Goal: Transaction & Acquisition: Purchase product/service

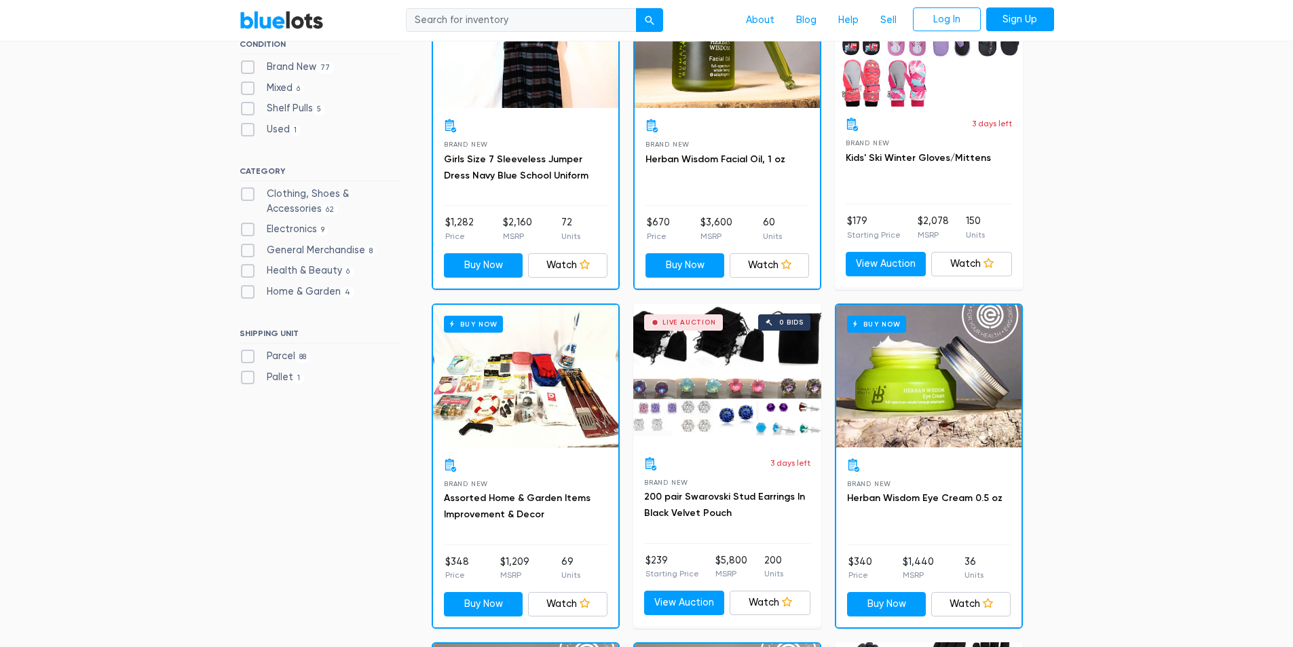
scroll to position [475, 0]
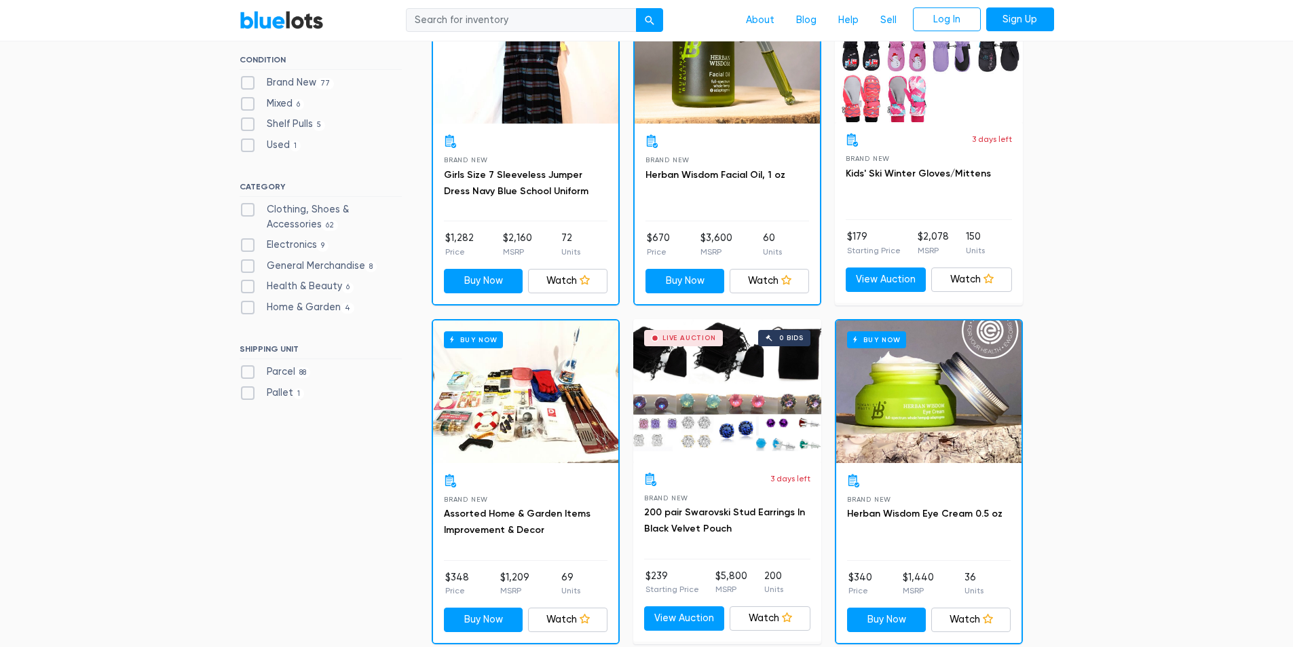
click at [248, 302] on label "Home & Garden 4" at bounding box center [297, 307] width 115 height 15
click at [248, 302] on Garden"] "Home & Garden 4" at bounding box center [244, 304] width 9 height 9
checkbox Garden"] "true"
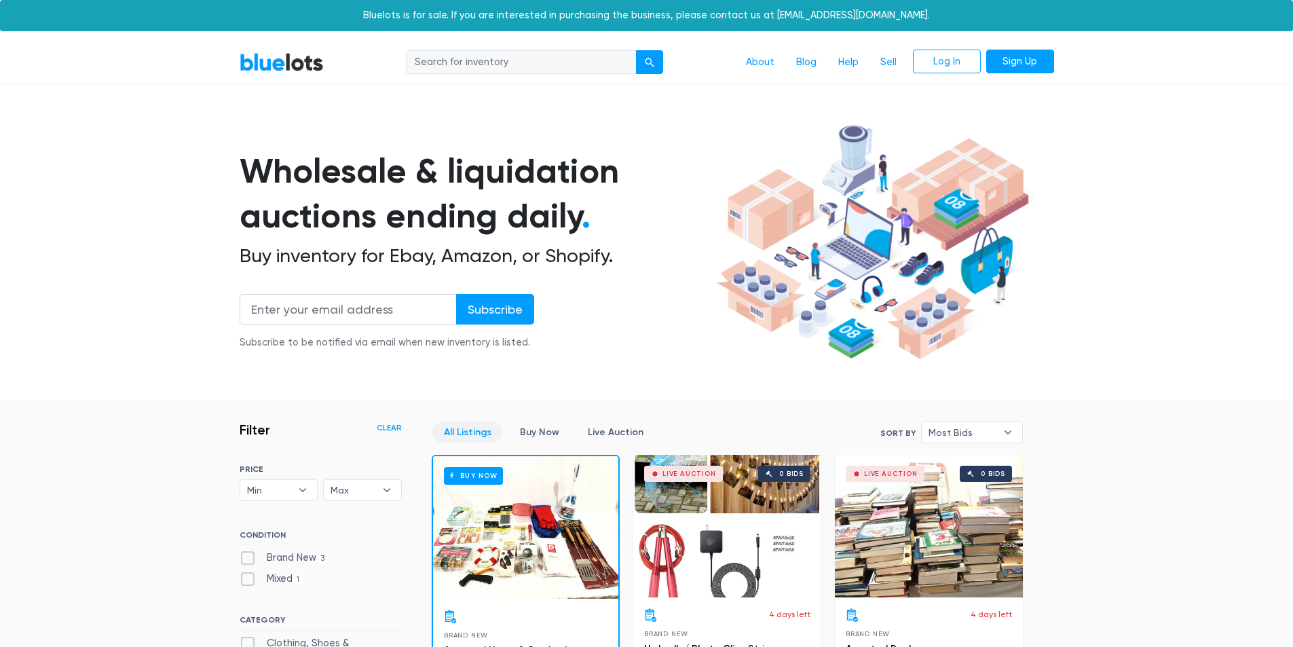
scroll to position [365, 0]
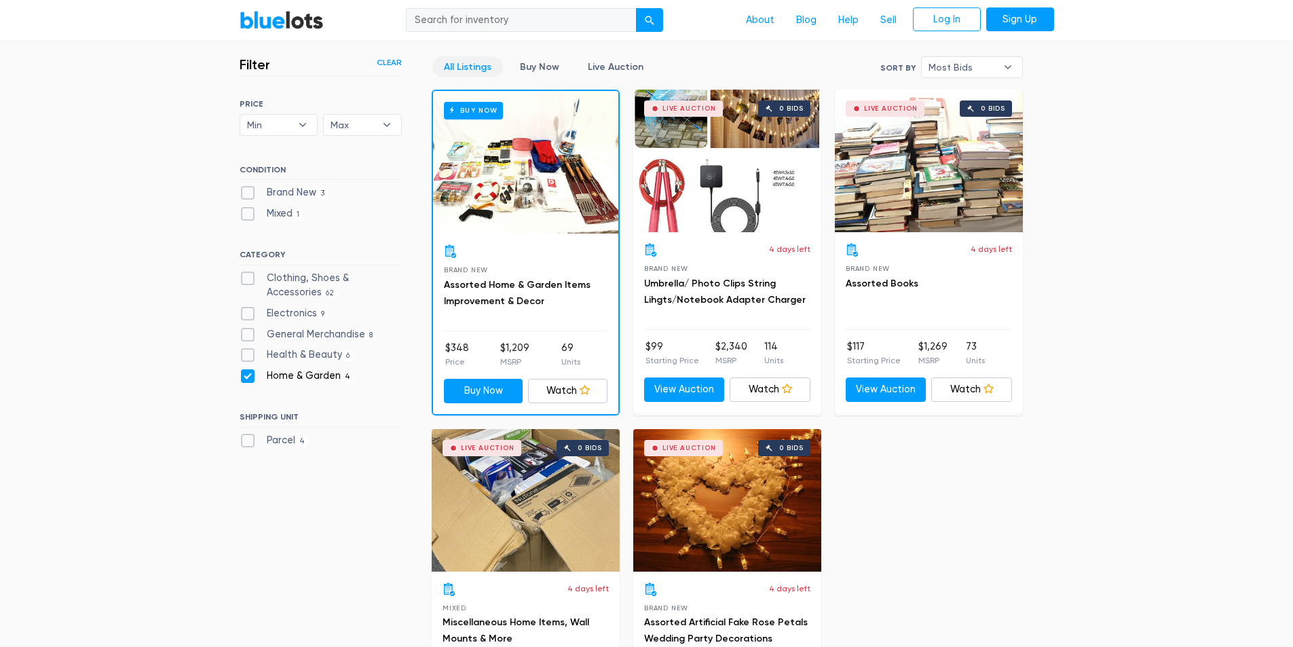
click at [696, 192] on div "Live Auction 0 bids" at bounding box center [727, 161] width 188 height 143
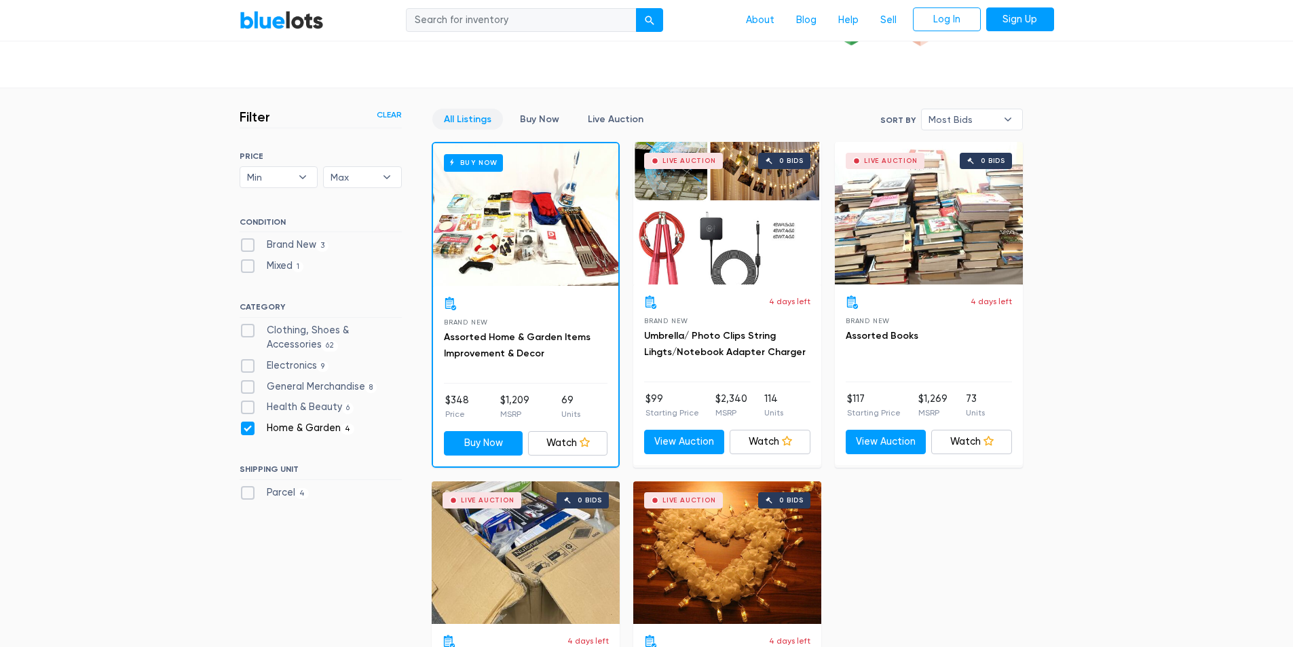
scroll to position [297, 0]
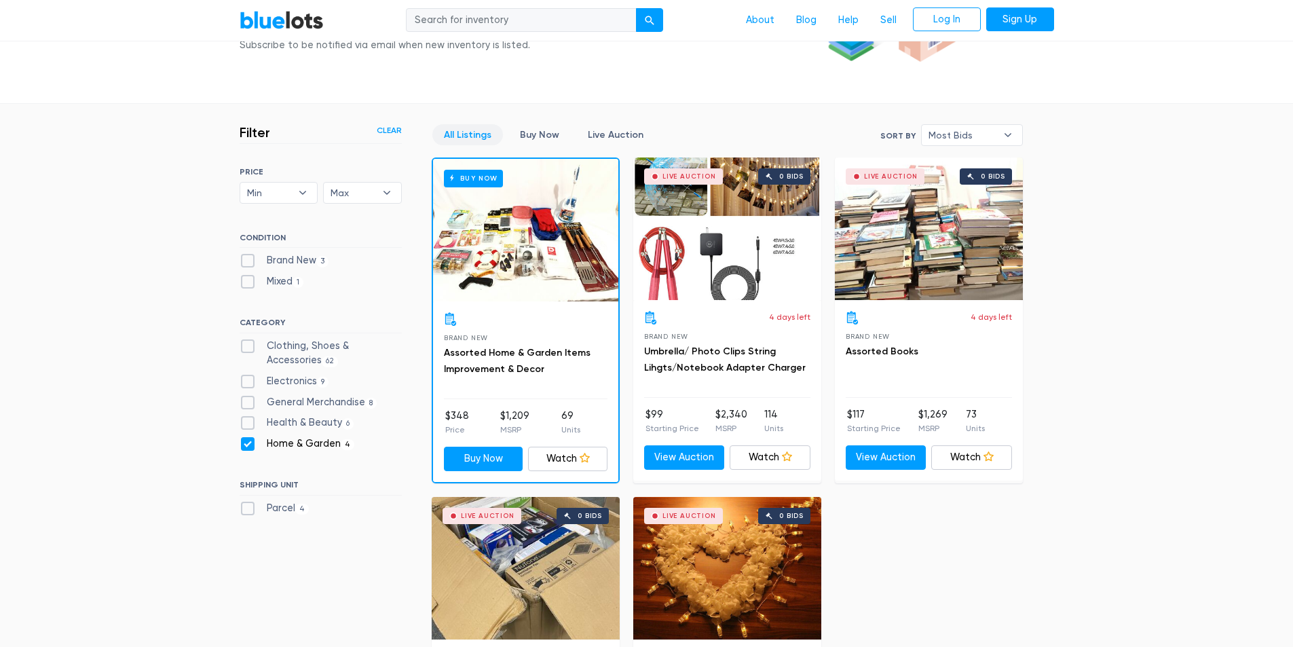
click at [249, 434] on div "Health & Beauty 6" at bounding box center [321, 425] width 162 height 20
click at [246, 439] on label "Home & Garden 4" at bounding box center [297, 443] width 115 height 15
click at [246, 439] on Garden"] "Home & Garden 4" at bounding box center [244, 440] width 9 height 9
checkbox Garden"] "false"
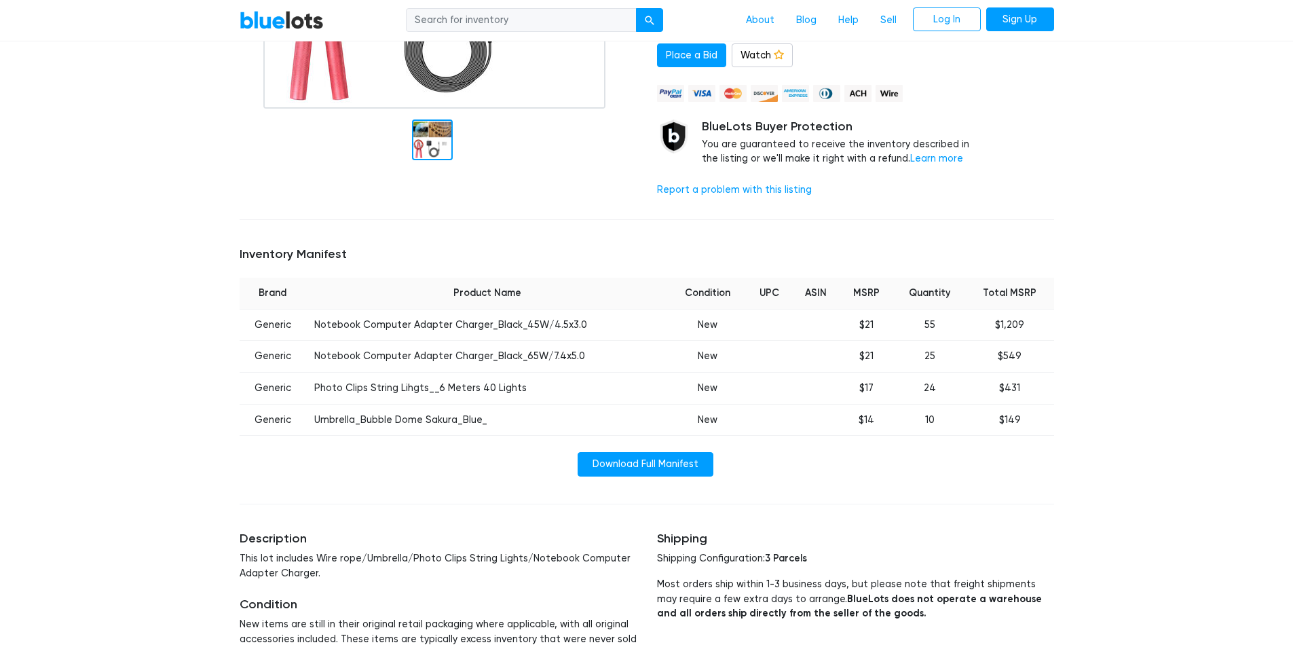
scroll to position [339, 0]
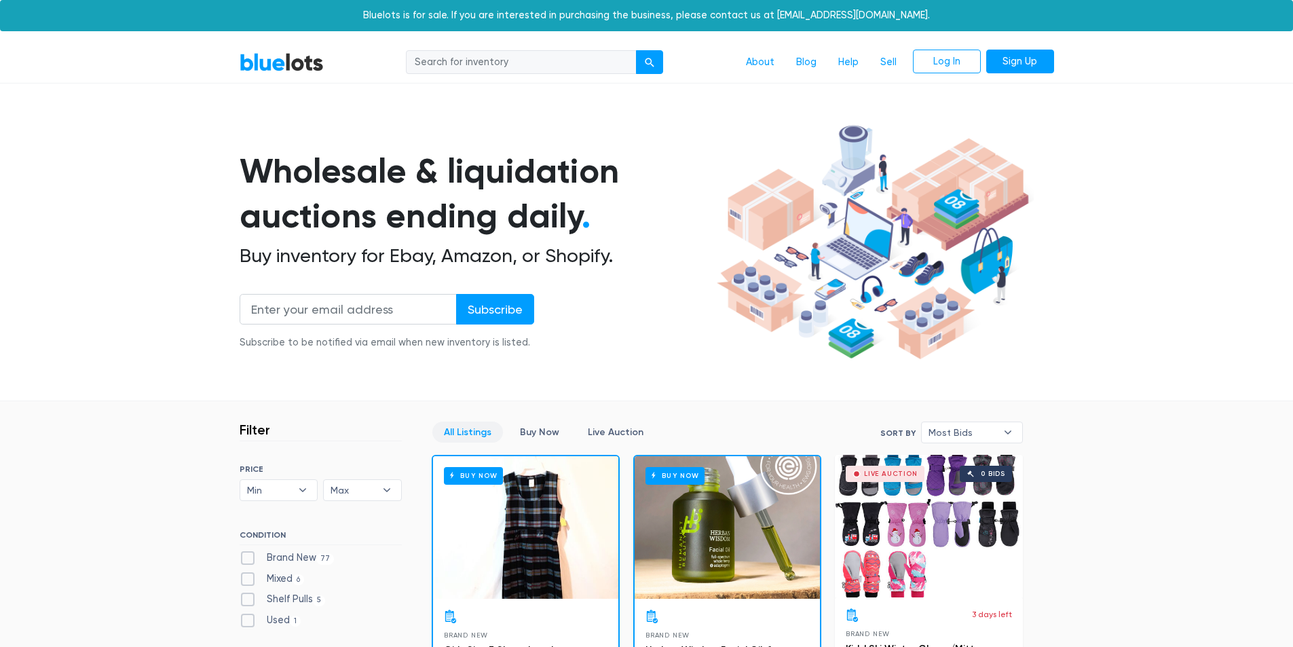
scroll to position [365, 0]
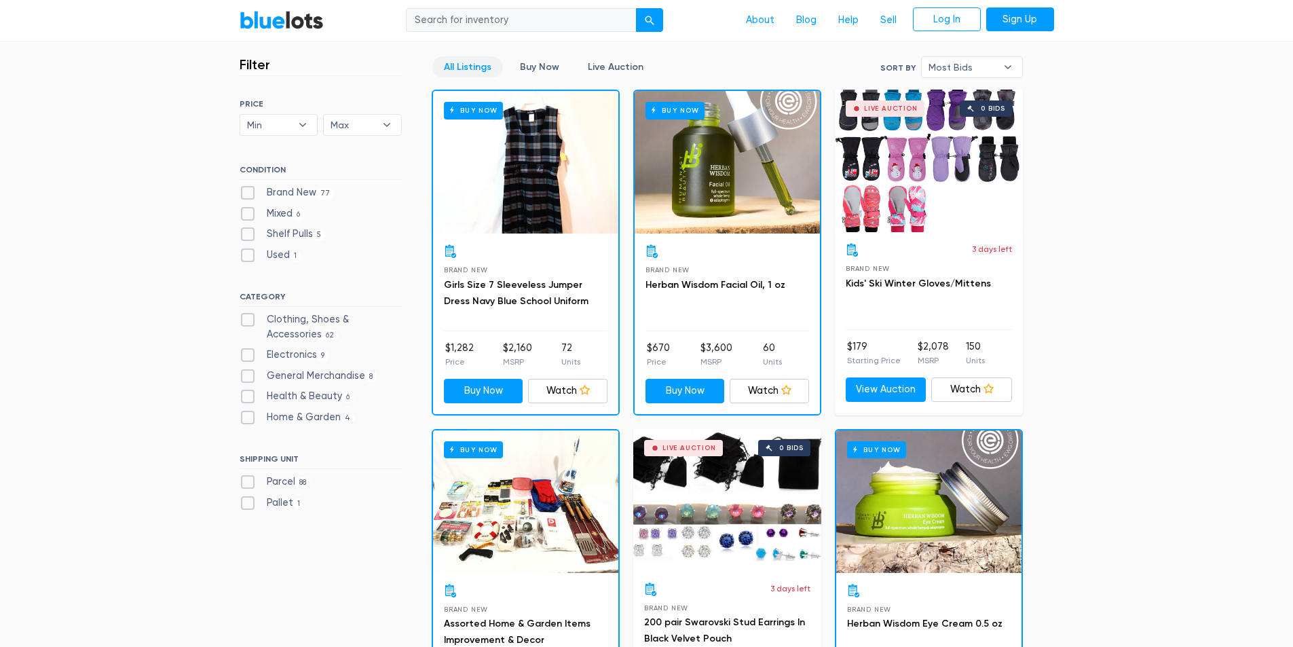
click at [246, 353] on label "Electronics 9" at bounding box center [285, 354] width 90 height 15
click at [246, 353] on input "Electronics 9" at bounding box center [244, 351] width 9 height 9
checkbox input "true"
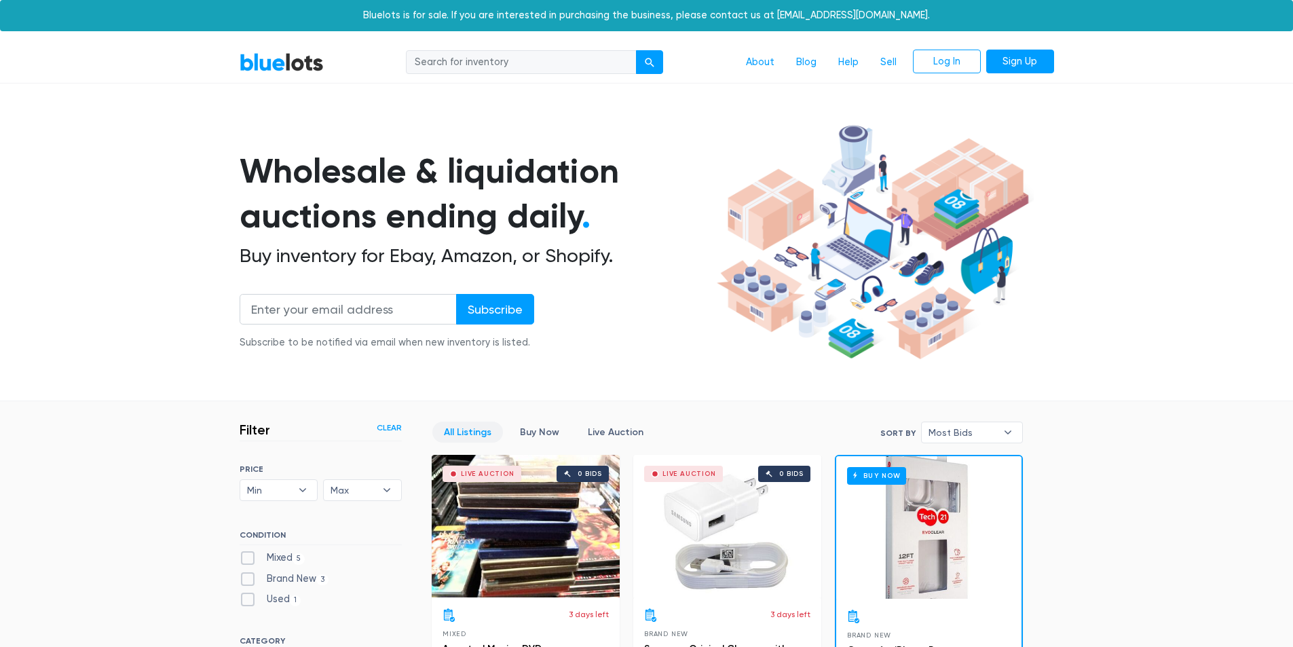
scroll to position [365, 0]
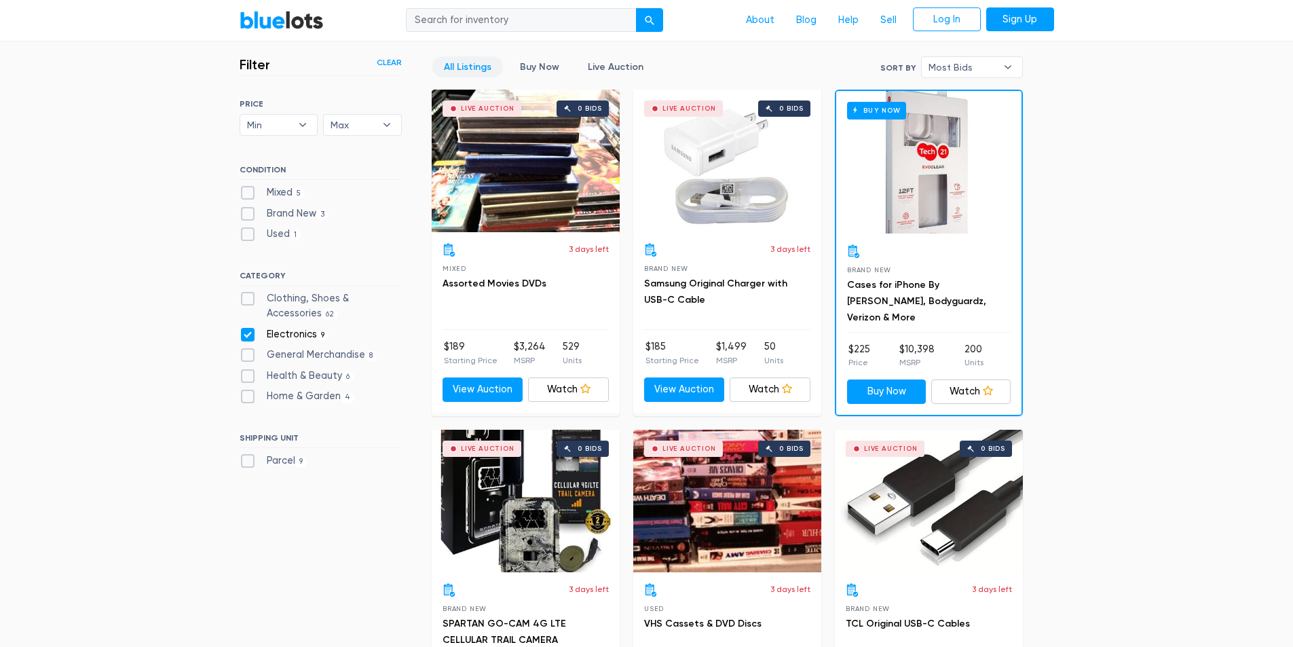
click at [545, 199] on div "Live Auction 0 bids" at bounding box center [526, 161] width 188 height 143
click at [722, 178] on div "Live Auction 0 bids" at bounding box center [727, 161] width 188 height 143
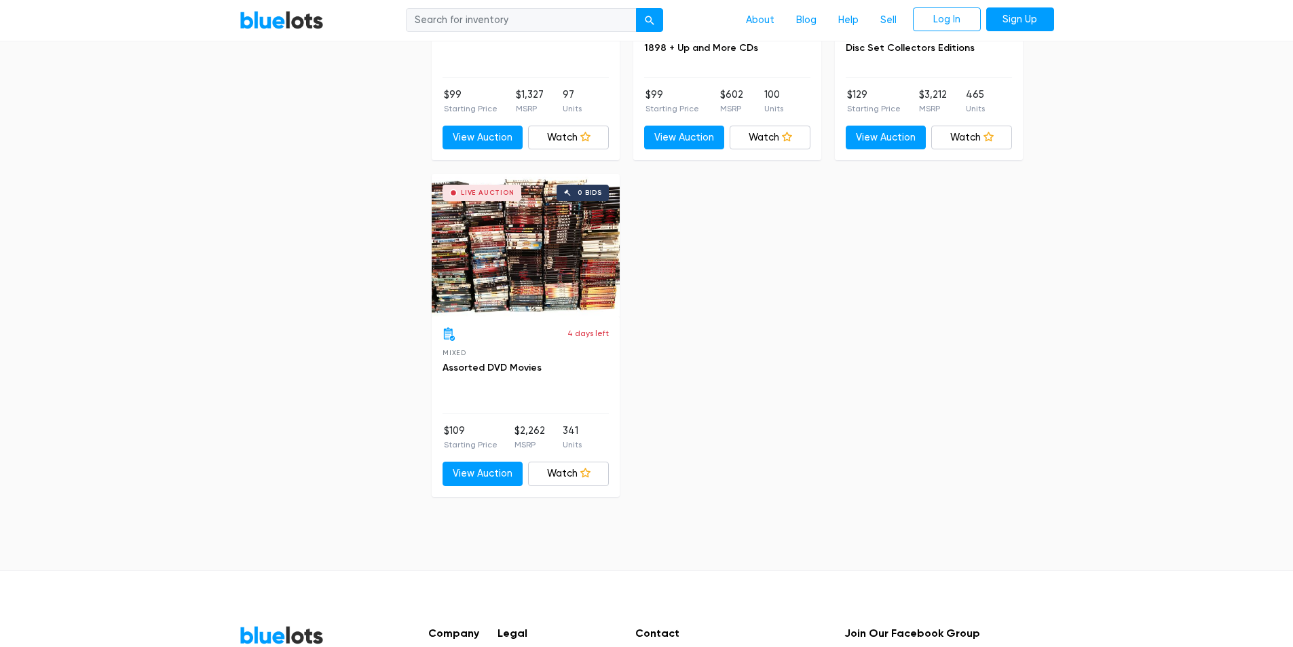
scroll to position [1315, 0]
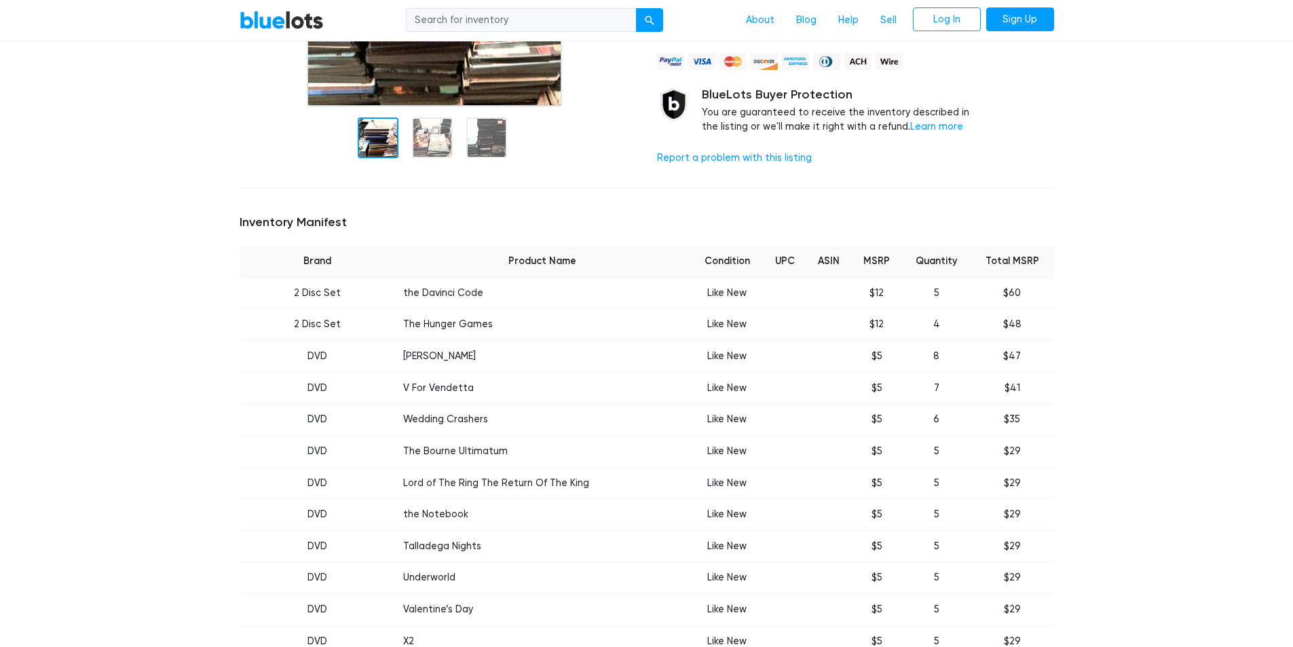
scroll to position [339, 0]
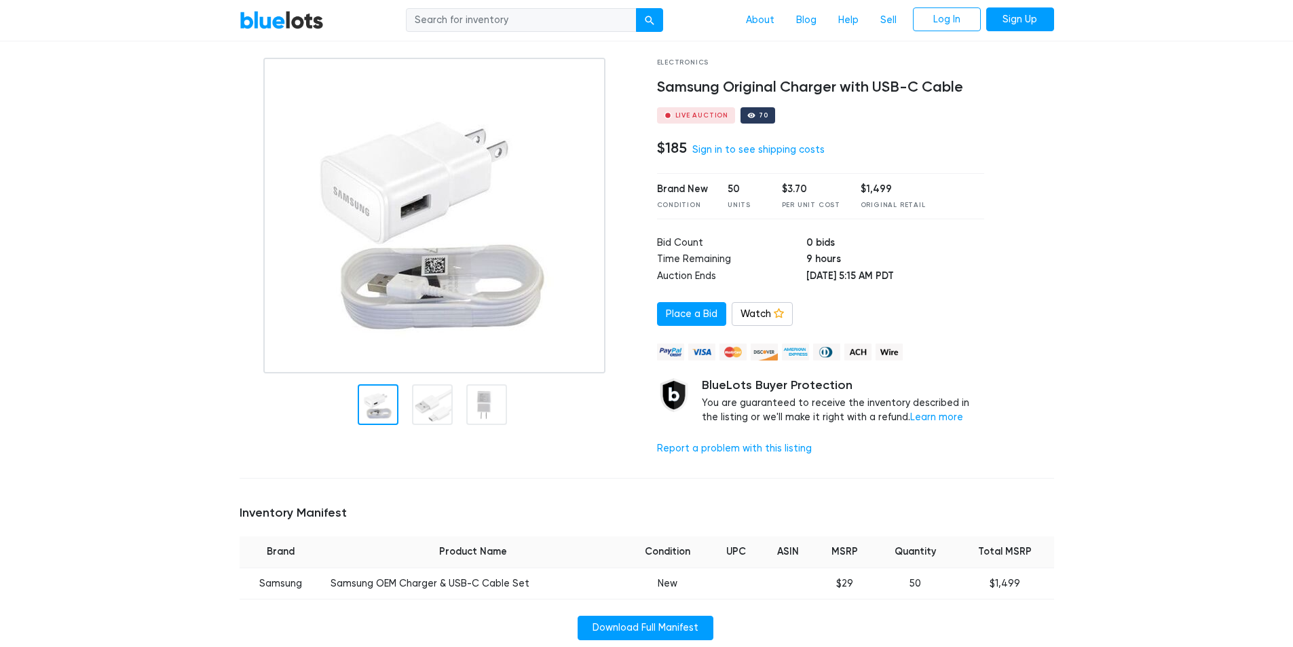
scroll to position [68, 0]
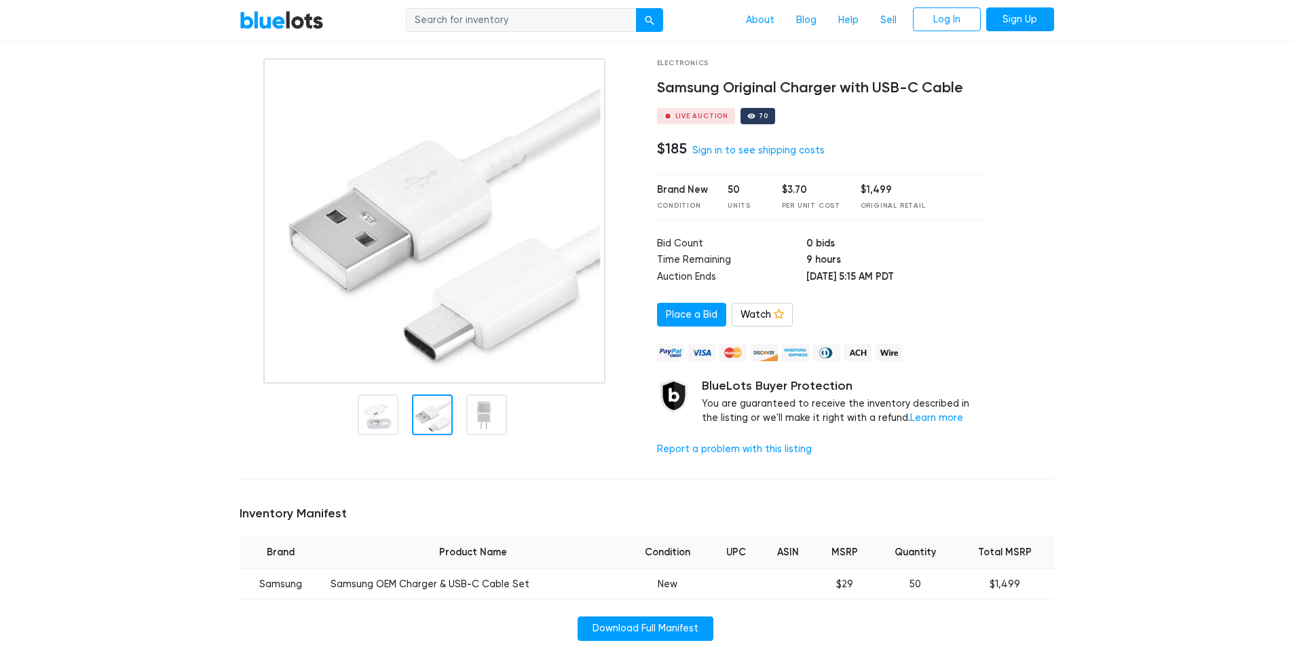
click at [439, 394] on div at bounding box center [432, 414] width 41 height 41
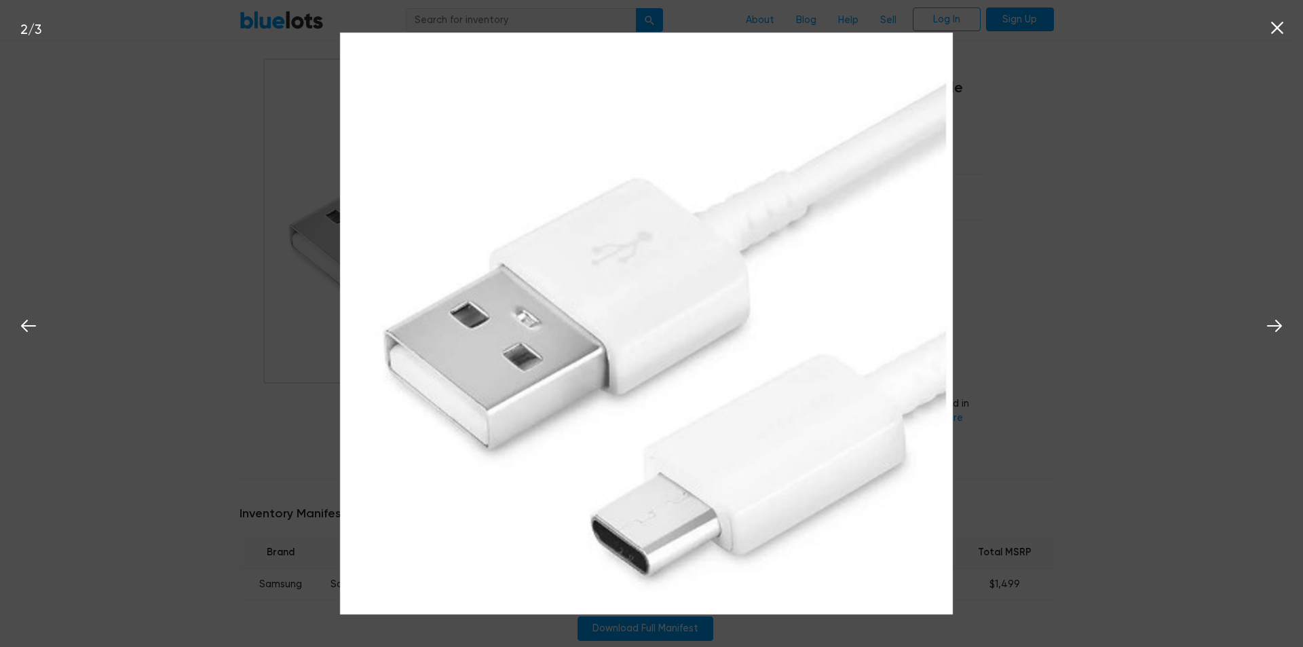
click at [491, 409] on img at bounding box center [646, 324] width 613 height 582
click at [209, 385] on div "2 / 3" at bounding box center [651, 323] width 1303 height 647
